Goal: Transaction & Acquisition: Purchase product/service

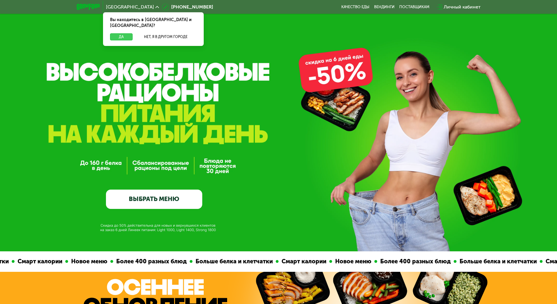
click at [121, 33] on button "Да" at bounding box center [121, 36] width 23 height 7
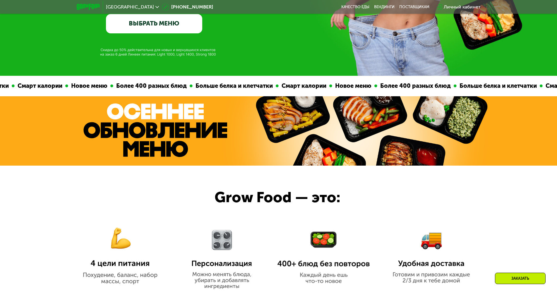
click at [163, 24] on link "ВЫБРАТЬ МЕНЮ" at bounding box center [154, 23] width 96 height 19
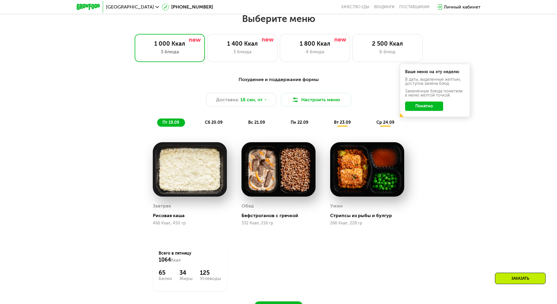
scroll to position [484, 0]
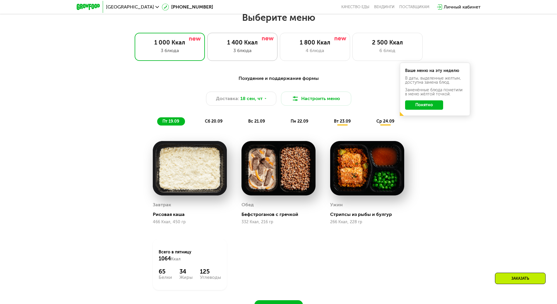
click at [227, 46] on div "1 400 Ккал" at bounding box center [242, 42] width 58 height 7
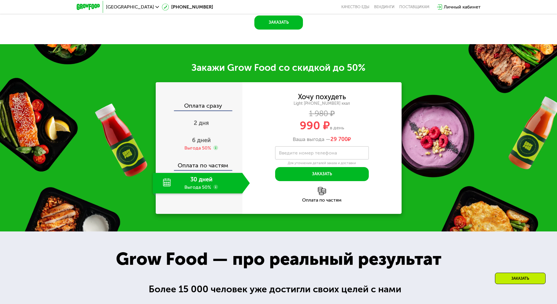
scroll to position [747, 0]
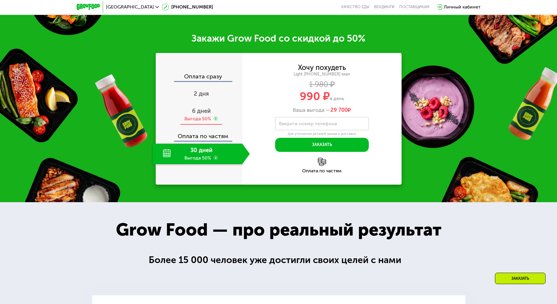
click at [197, 114] on span "6 дней" at bounding box center [201, 110] width 19 height 7
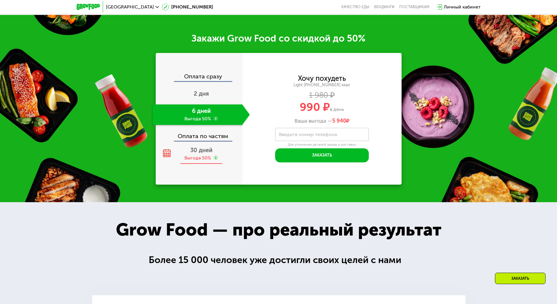
click at [205, 161] on div "Выгода 50%" at bounding box center [197, 158] width 27 height 6
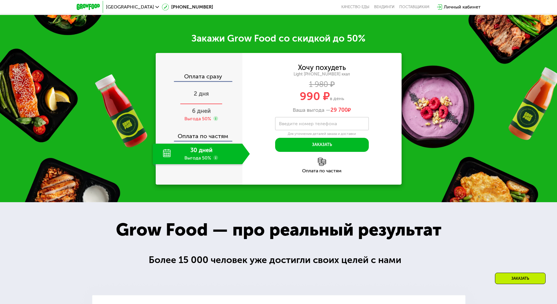
click at [196, 97] on span "2 дня" at bounding box center [201, 93] width 15 height 7
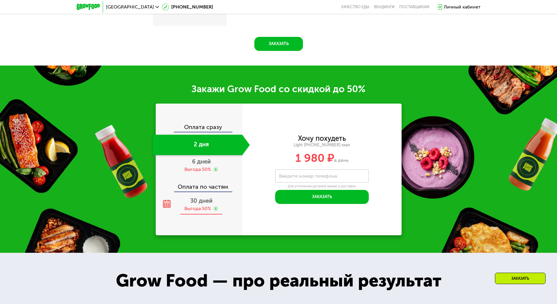
click at [199, 209] on div "Выгода 50%" at bounding box center [197, 208] width 27 height 6
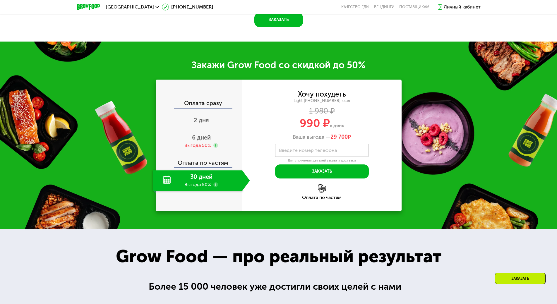
scroll to position [747, 0]
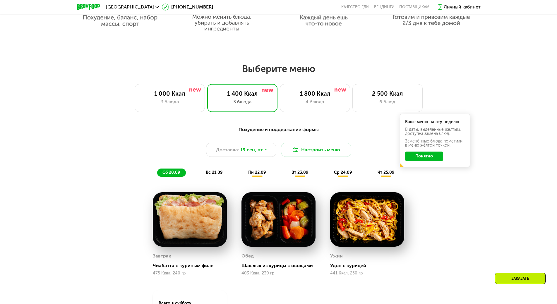
scroll to position [426, 0]
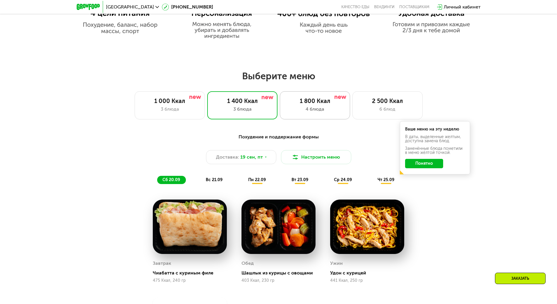
click at [329, 103] on div "1 800 Ккал" at bounding box center [315, 100] width 58 height 7
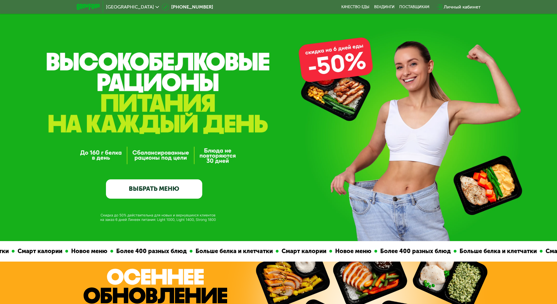
scroll to position [0, 0]
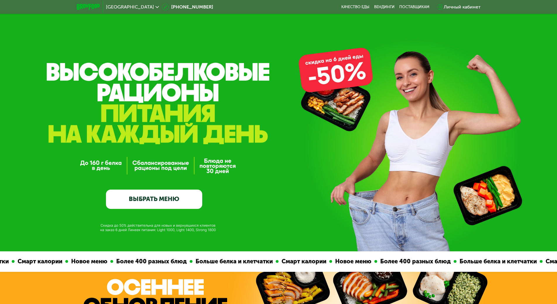
click at [281, 25] on div "GrowFood — доставка правильного питания ВЫБРАТЬ МЕНЮ" at bounding box center [278, 125] width 557 height 251
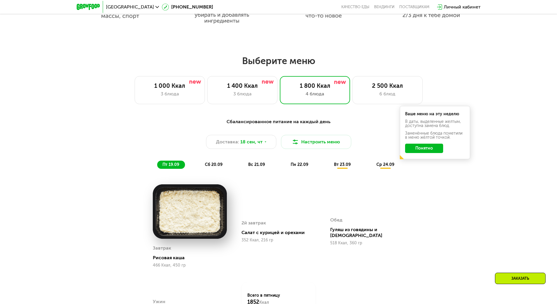
scroll to position [585, 0]
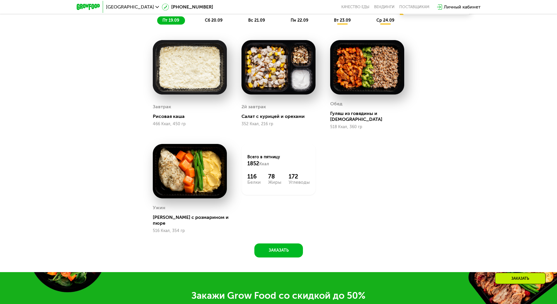
click at [441, 78] on div "Сбалансированное питание на каждый день Доставка: [DATE] Настроить меню пт 19.0…" at bounding box center [278, 113] width 360 height 287
click at [439, 75] on div "Сбалансированное питание на каждый день Доставка: [DATE] Настроить меню пт 19.0…" at bounding box center [278, 113] width 360 height 287
click at [445, 81] on div "Сбалансированное питание на каждый день Доставка: [DATE] Настроить меню пт 19.0…" at bounding box center [278, 113] width 360 height 287
click at [456, 84] on div "Сбалансированное питание на каждый день Доставка: [DATE] Настроить меню пт 19.0…" at bounding box center [278, 113] width 360 height 287
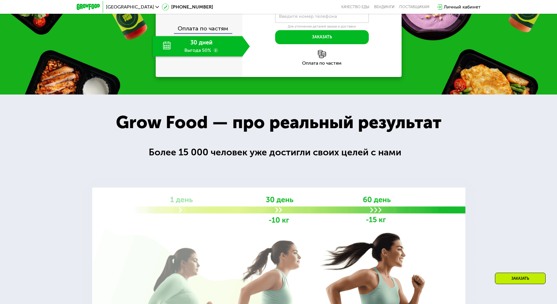
scroll to position [1053, 0]
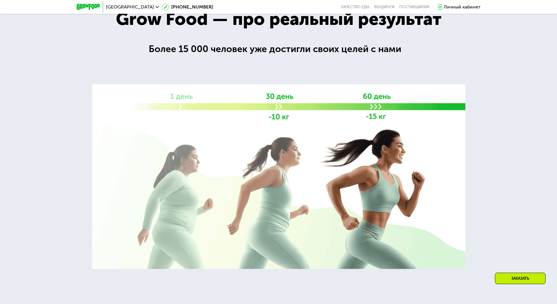
click at [496, 150] on div at bounding box center [278, 135] width 557 height 288
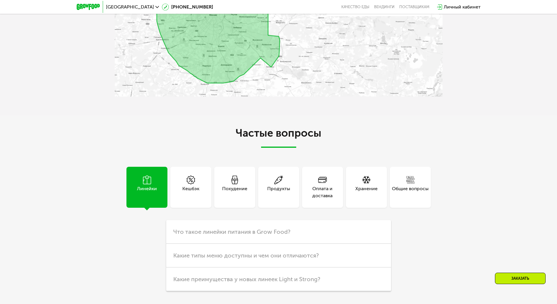
scroll to position [1697, 0]
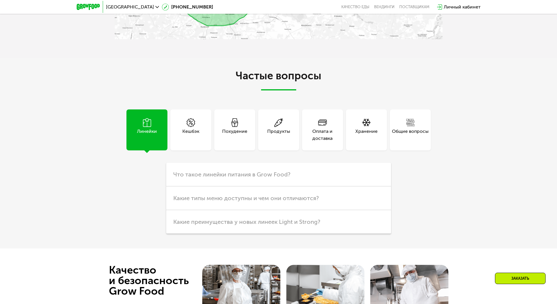
click at [197, 128] on div "Кешбэк" at bounding box center [190, 135] width 17 height 14
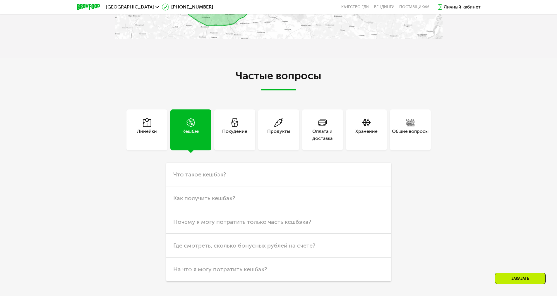
click at [222, 128] on div "Похудение" at bounding box center [234, 135] width 25 height 14
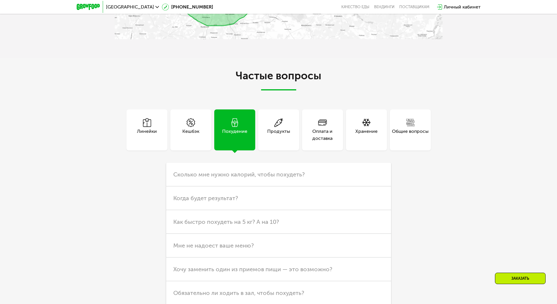
click at [271, 128] on div "Продукты" at bounding box center [278, 135] width 23 height 14
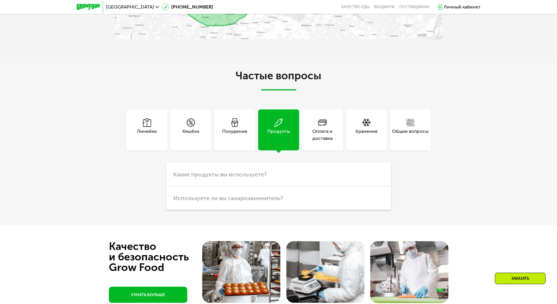
click at [249, 125] on div "Похудение" at bounding box center [234, 129] width 41 height 41
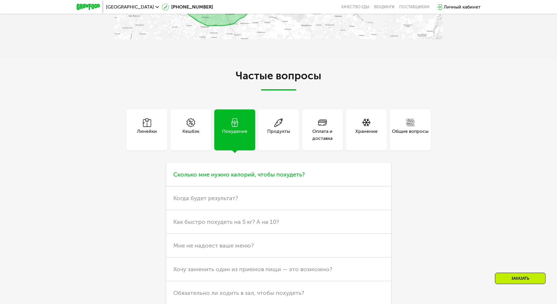
click at [274, 171] on span "Сколько мне нужно калорий, чтобы похудеть?" at bounding box center [238, 174] width 131 height 7
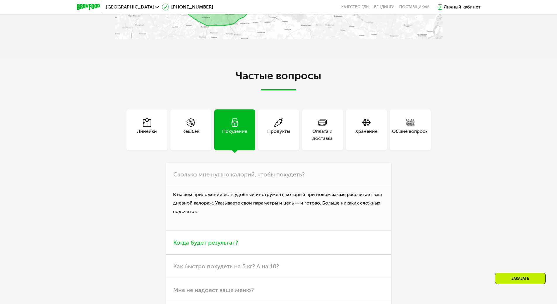
click at [226, 239] on span "Когда будет результат?" at bounding box center [205, 242] width 65 height 7
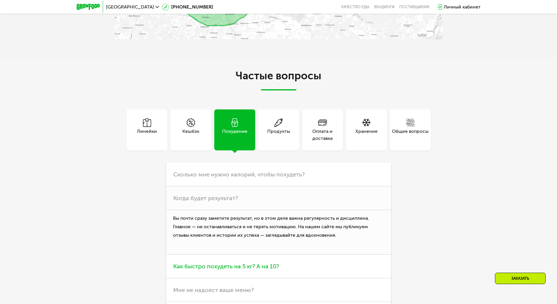
click at [228, 263] on span "Как быстро похудеть на 5 кг? А на 10?" at bounding box center [226, 266] width 106 height 7
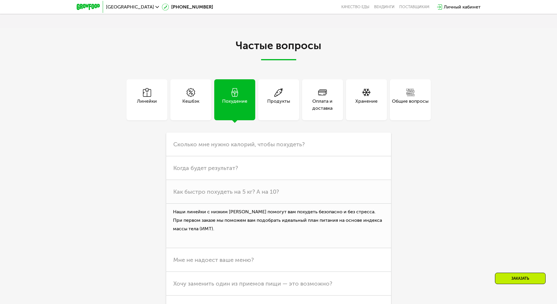
scroll to position [1726, 0]
